Goal: Task Accomplishment & Management: Complete application form

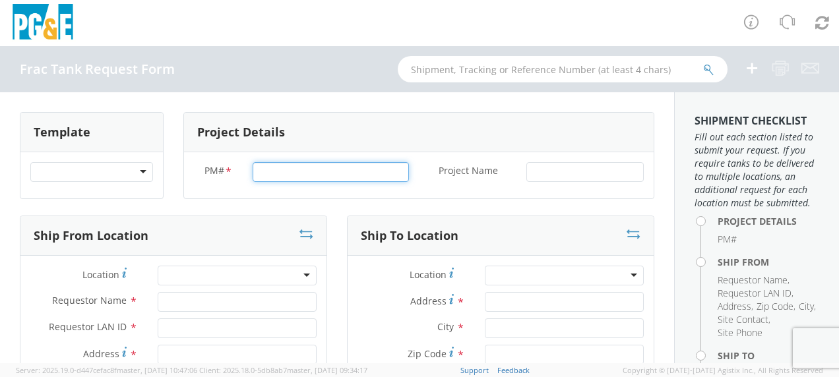
click at [311, 175] on input "PM# *" at bounding box center [331, 172] width 156 height 20
type input "84025502"
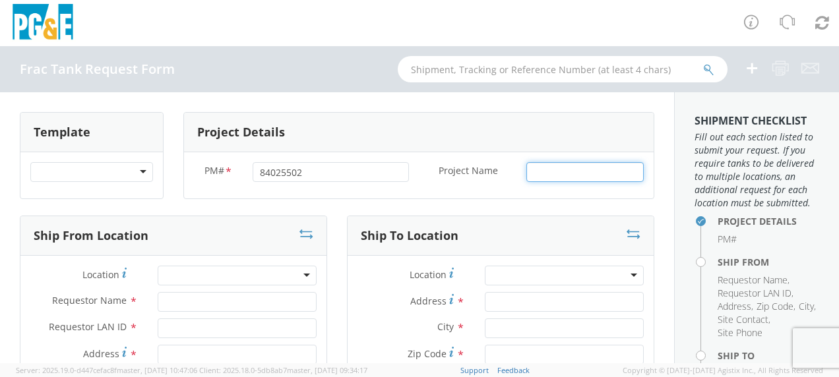
click at [545, 171] on input "Project Name *" at bounding box center [584, 172] width 117 height 20
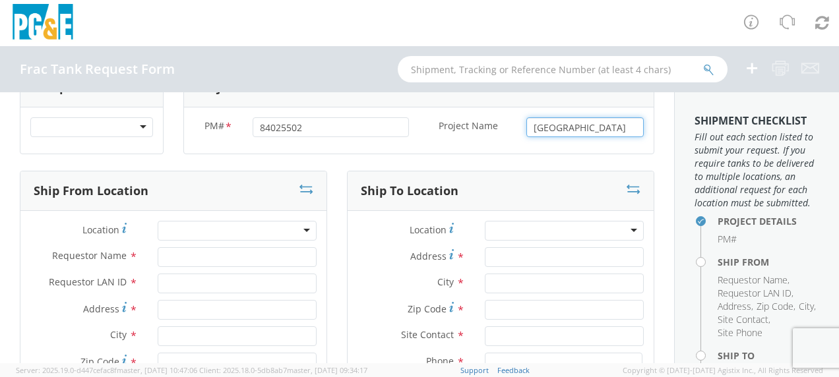
scroll to position [66, 0]
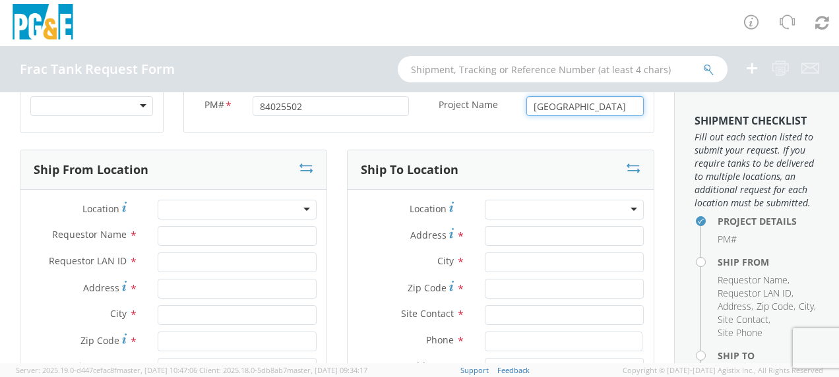
type input "[GEOGRAPHIC_DATA]"
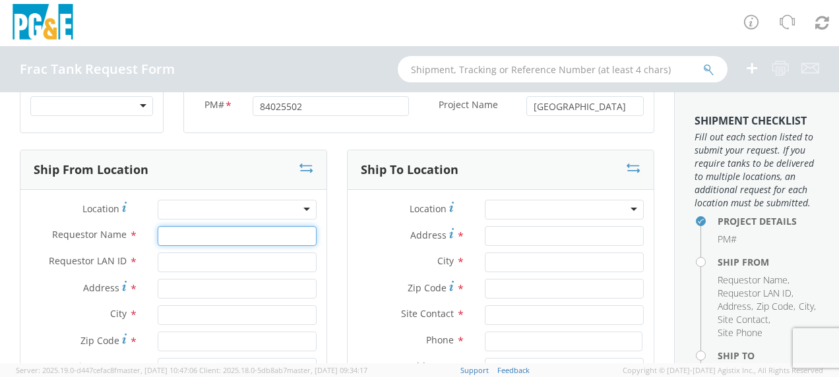
click at [193, 230] on input "Requestor Name *" at bounding box center [237, 236] width 159 height 20
type input "[PERSON_NAME]"
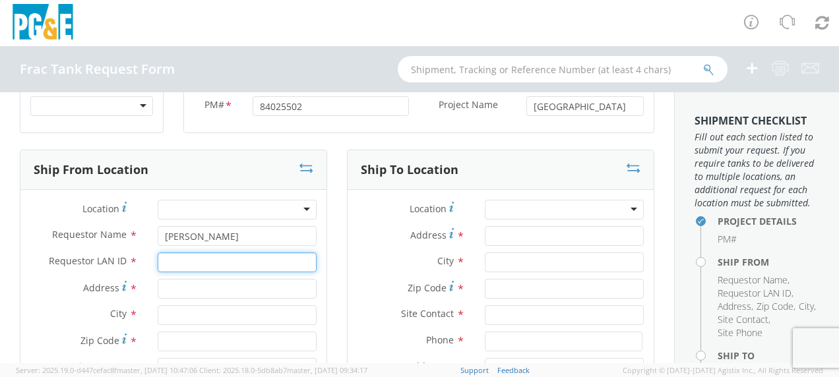
click at [183, 260] on input "Requestor LAN ID *" at bounding box center [237, 263] width 159 height 20
type input "tahj"
click at [183, 291] on input "Address *" at bounding box center [237, 289] width 159 height 20
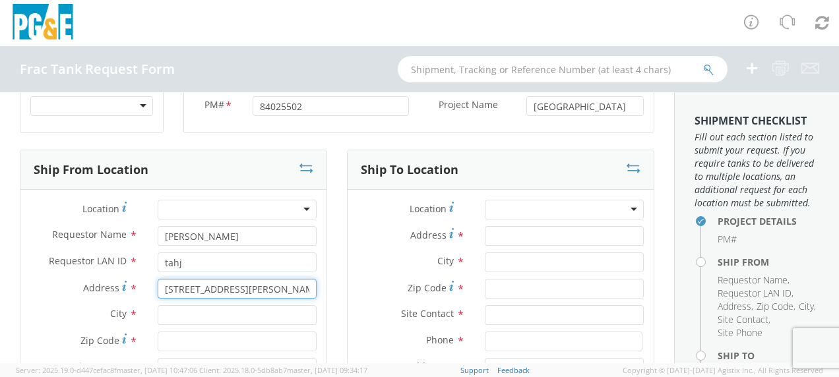
type input "[STREET_ADDRESS][PERSON_NAME]"
click at [180, 313] on input "text" at bounding box center [237, 315] width 159 height 20
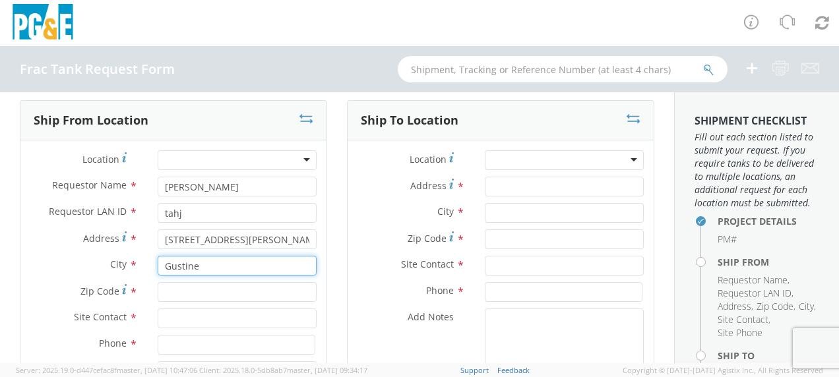
scroll to position [132, 0]
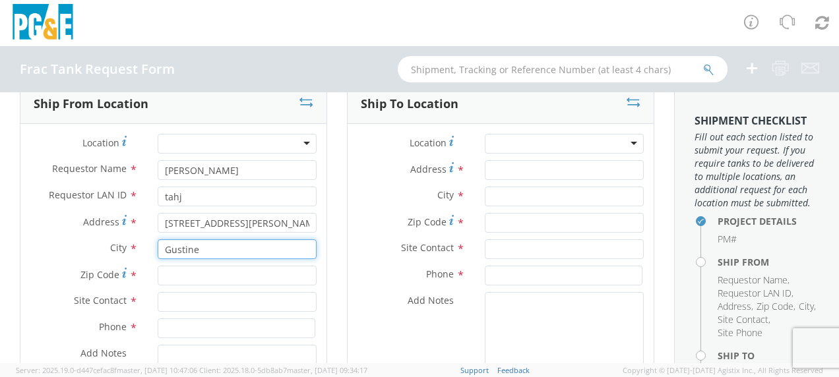
type input "Gustine"
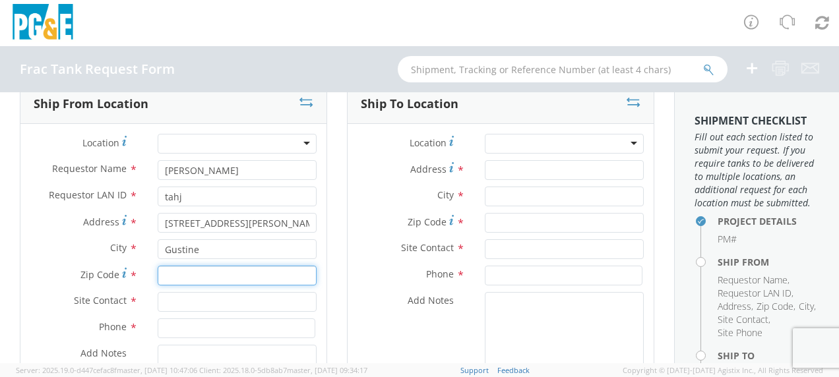
click at [176, 271] on input "Zip Code *" at bounding box center [237, 276] width 159 height 20
type input "95332"
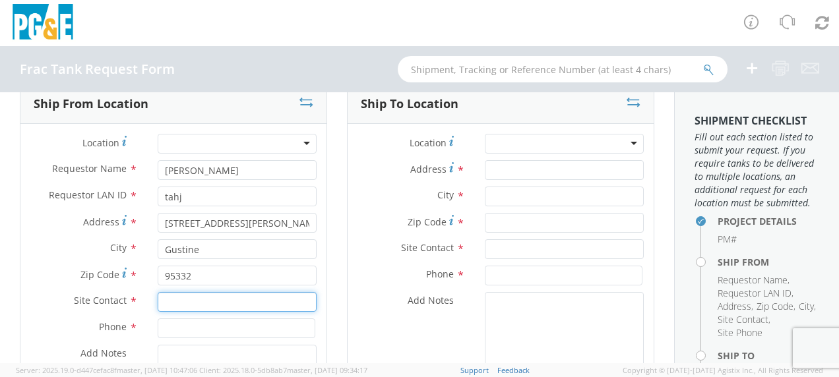
click at [170, 295] on input "text" at bounding box center [237, 302] width 159 height 20
type input "[PERSON_NAME]"
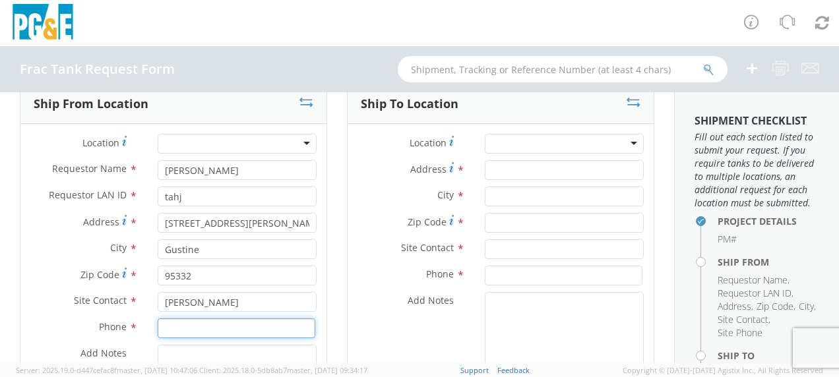
click at [170, 324] on input at bounding box center [237, 329] width 158 height 20
type input "[PHONE_NUMBER]"
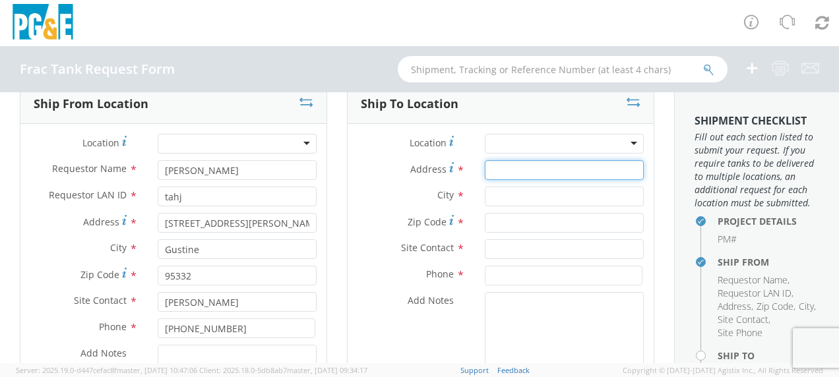
click at [497, 164] on input "Address *" at bounding box center [564, 170] width 159 height 20
type input "37.4710020,-122.296866"
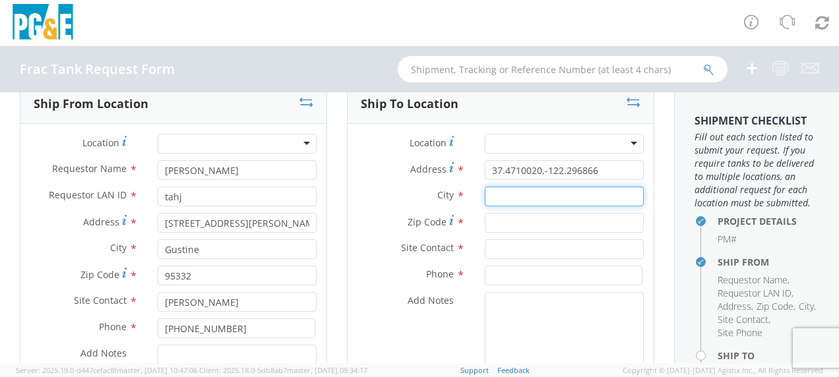
click at [523, 193] on input "text" at bounding box center [564, 197] width 159 height 20
type input "[GEOGRAPHIC_DATA]"
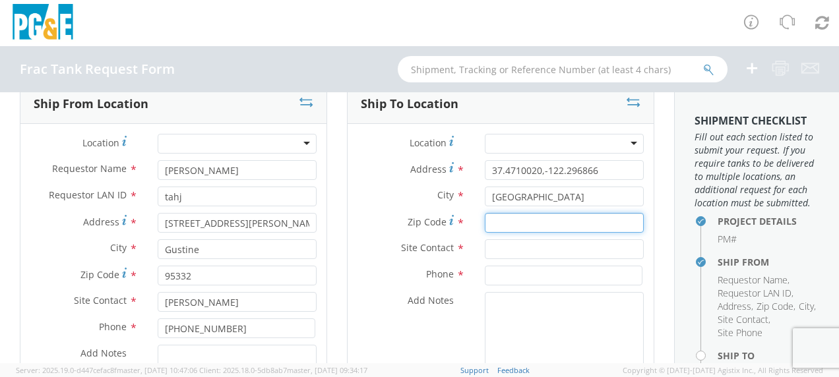
click at [490, 231] on input "Zip Code *" at bounding box center [564, 223] width 159 height 20
type input "94061"
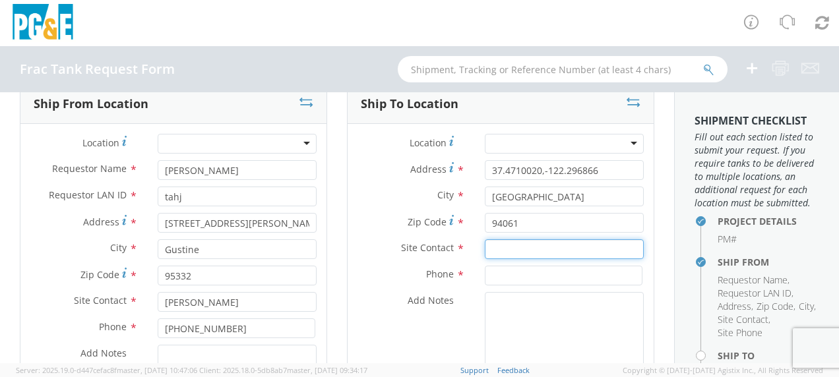
click at [492, 246] on input "text" at bounding box center [564, 249] width 159 height 20
type input "[PERSON_NAME]"
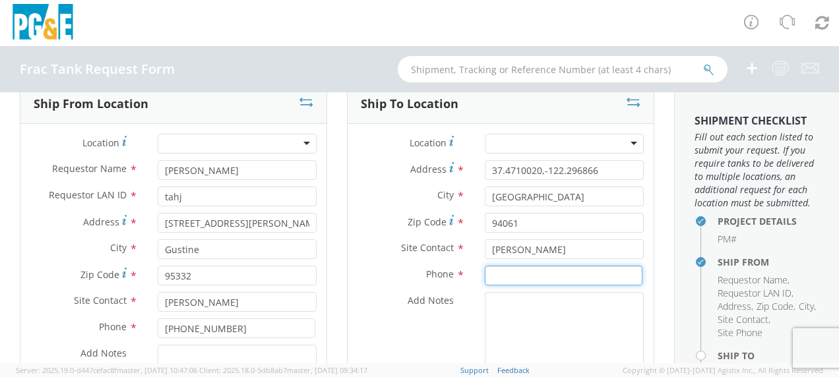
click at [495, 278] on input at bounding box center [564, 276] width 158 height 20
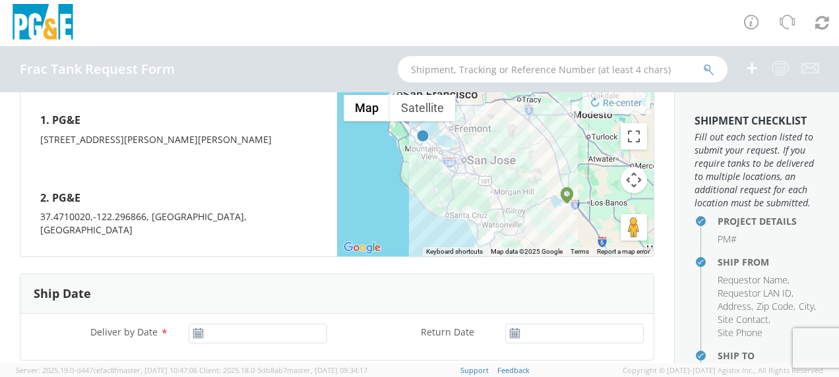
scroll to position [594, 0]
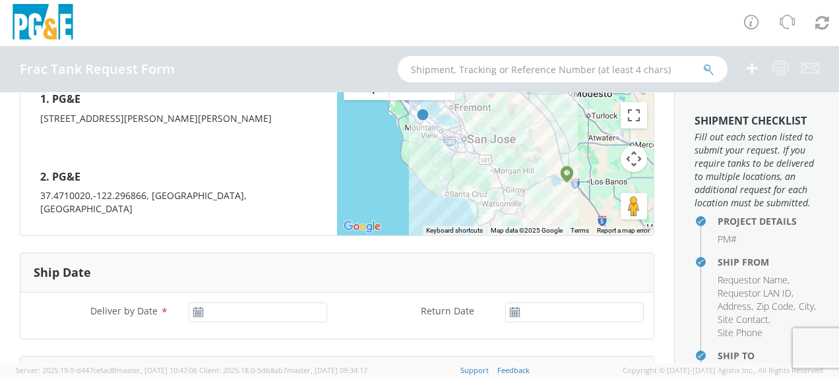
type input "[PHONE_NUMBER]"
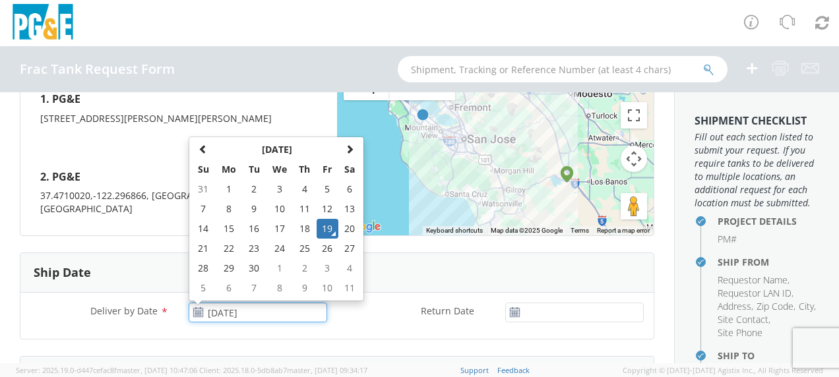
click at [256, 303] on input "[DATE]" at bounding box center [258, 313] width 138 height 20
click at [278, 239] on td "24" at bounding box center [280, 249] width 28 height 20
type input "[DATE]"
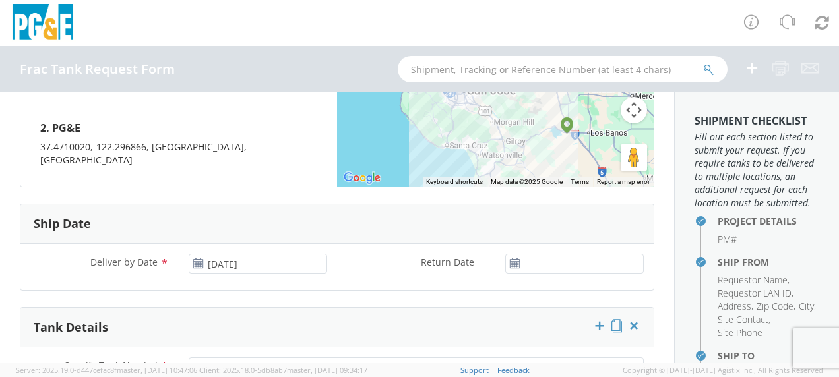
scroll to position [725, 0]
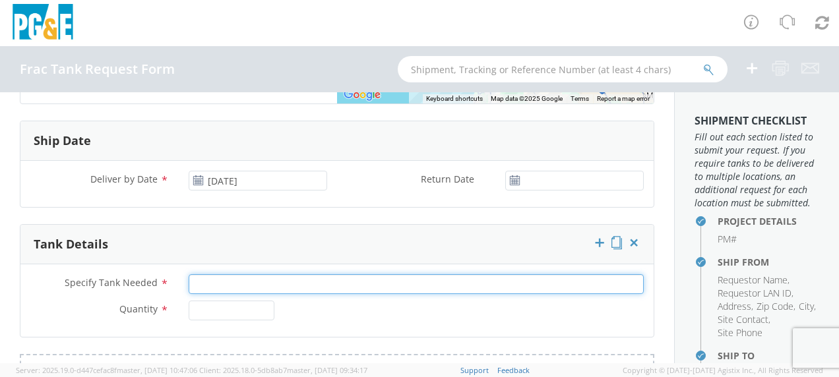
click at [237, 274] on input "Specify Tank Needed *" at bounding box center [416, 284] width 455 height 20
type input "10K Double Wall"
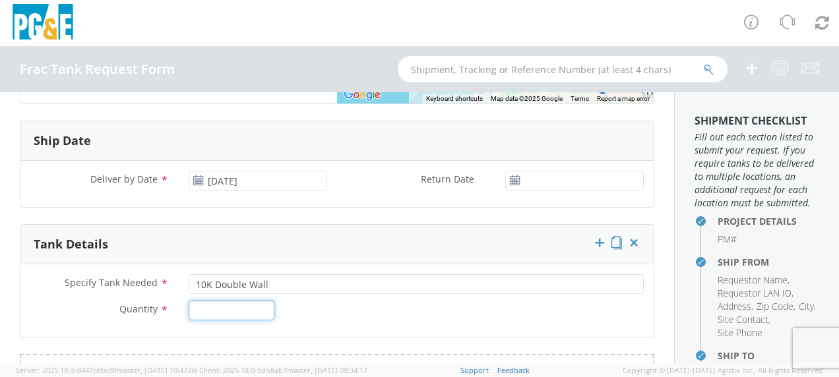
click at [217, 301] on input "Quantity *" at bounding box center [232, 311] width 86 height 20
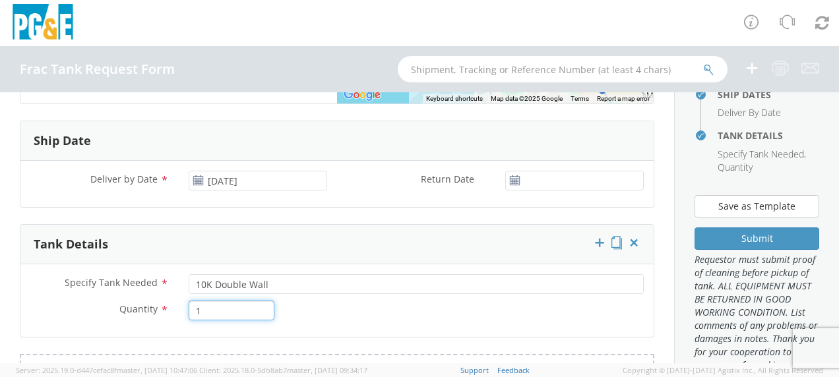
scroll to position [330, 0]
type input "1"
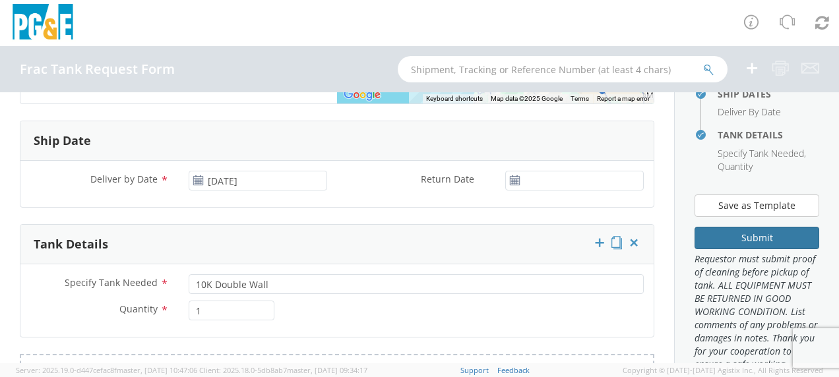
click at [731, 249] on button "Submit" at bounding box center [756, 238] width 125 height 22
